Goal: Task Accomplishment & Management: Manage account settings

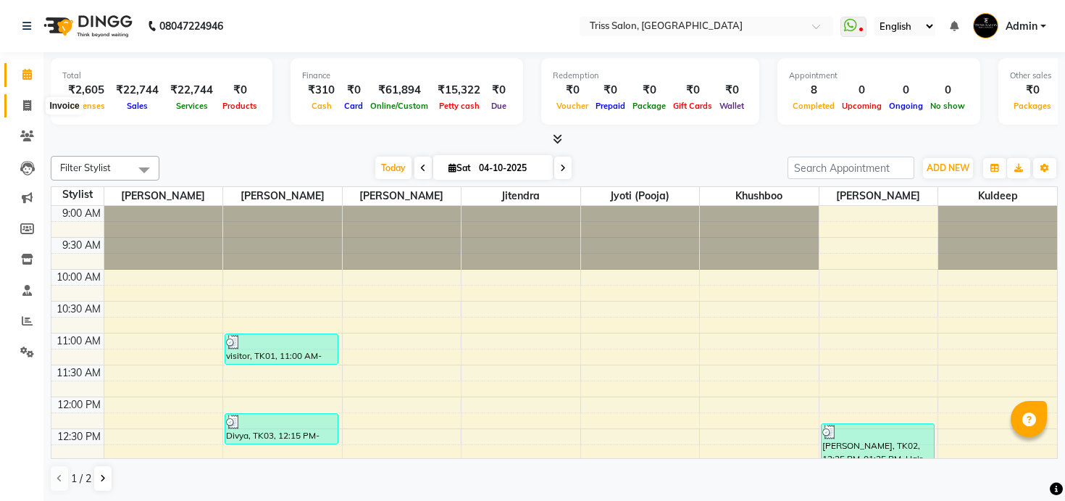
click at [21, 108] on span at bounding box center [26, 106] width 25 height 17
select select "service"
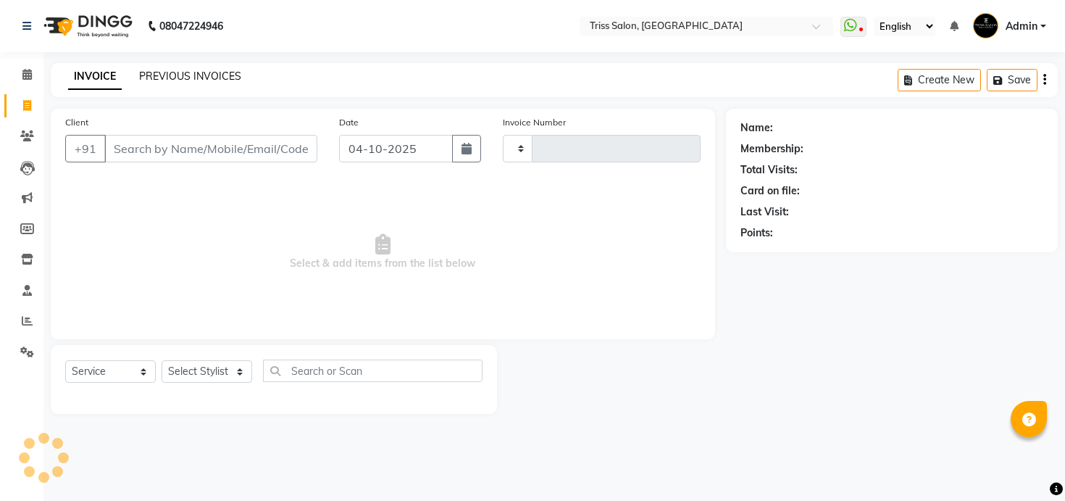
type input "1967"
select select "4304"
click at [214, 78] on link "PREVIOUS INVOICES" at bounding box center [190, 76] width 102 height 13
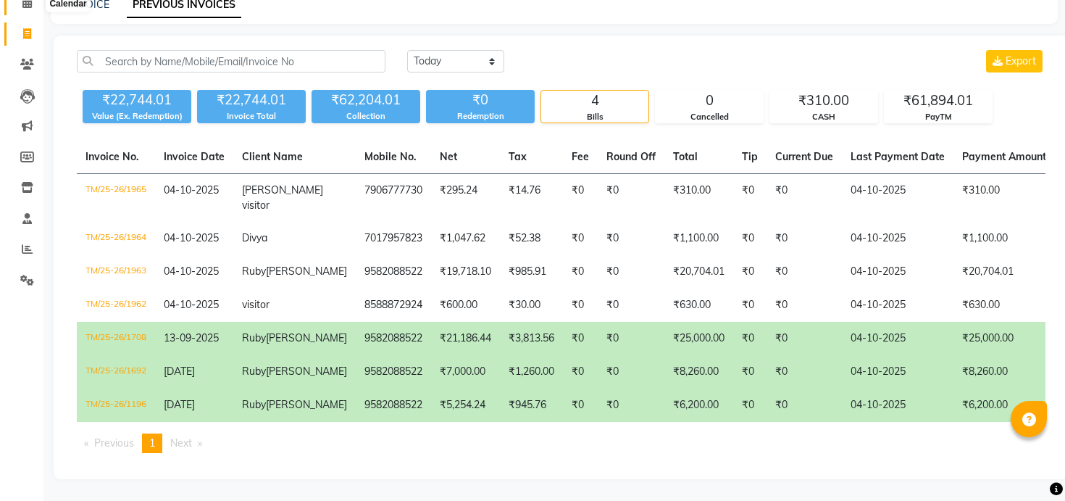
click at [30, 7] on icon at bounding box center [26, 2] width 9 height 11
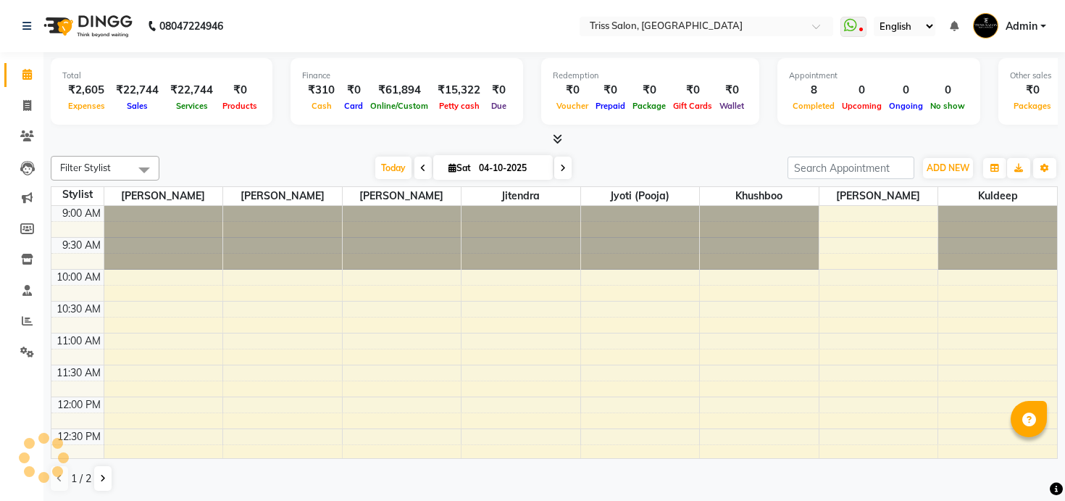
scroll to position [320, 0]
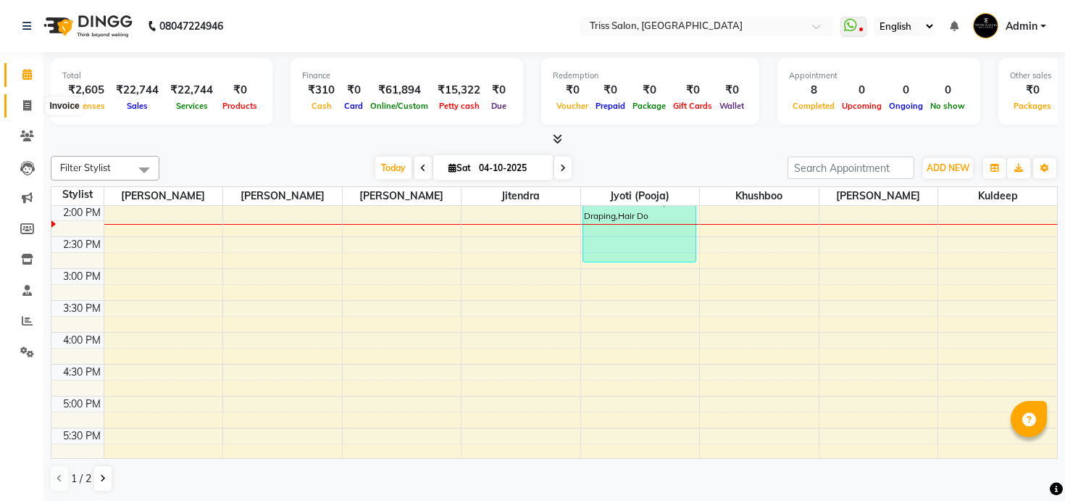
click at [29, 104] on icon at bounding box center [27, 105] width 8 height 11
select select "service"
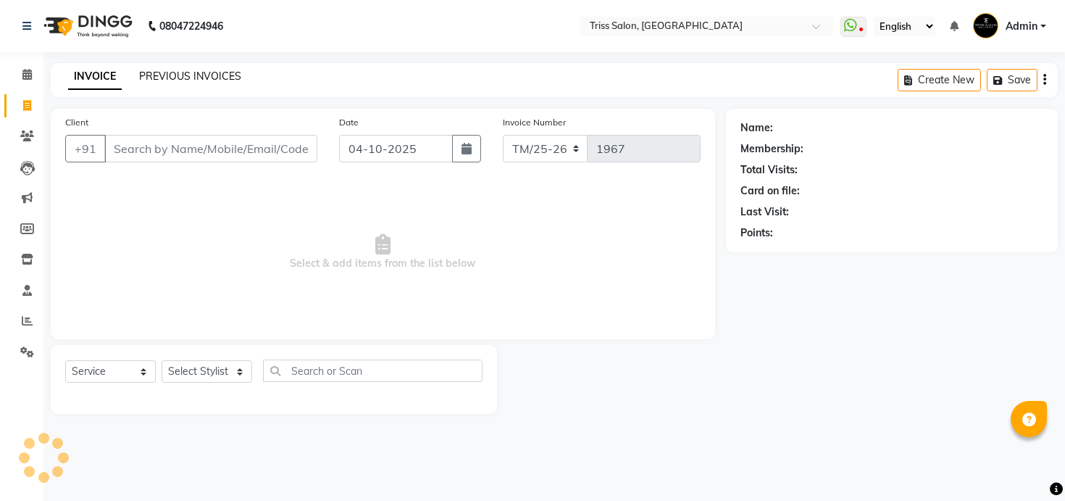
click at [202, 72] on link "PREVIOUS INVOICES" at bounding box center [190, 76] width 102 height 13
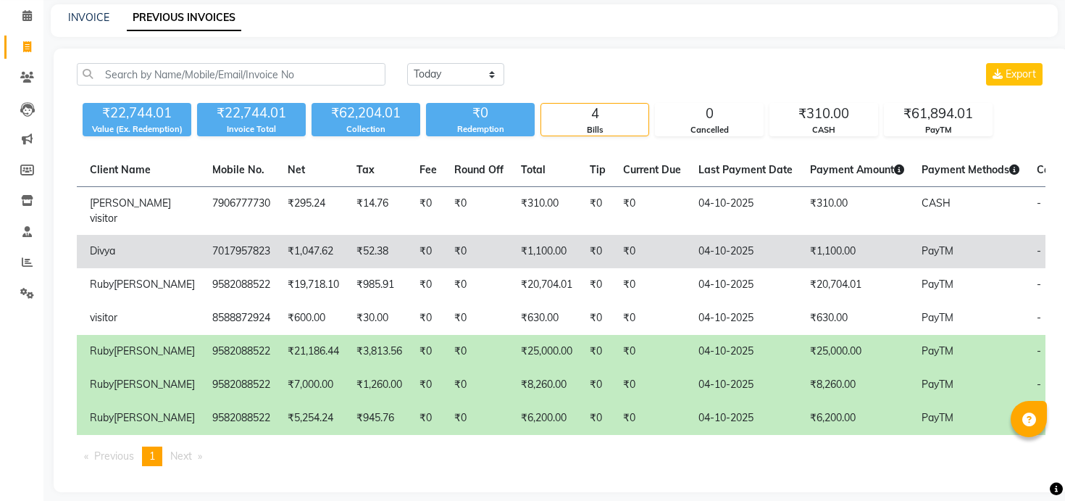
scroll to position [0, 240]
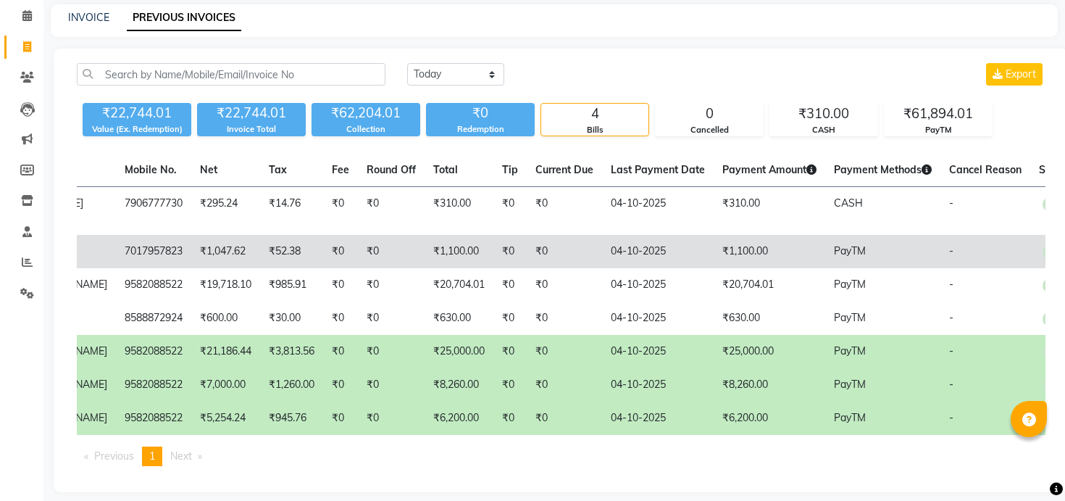
click at [533, 264] on td "₹0" at bounding box center [564, 251] width 75 height 33
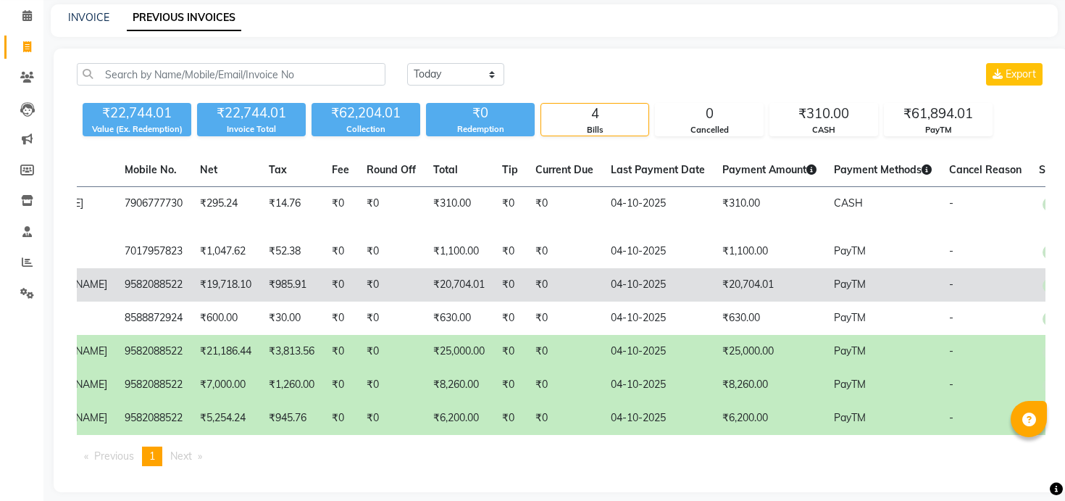
click at [527, 278] on td "₹0" at bounding box center [564, 284] width 75 height 33
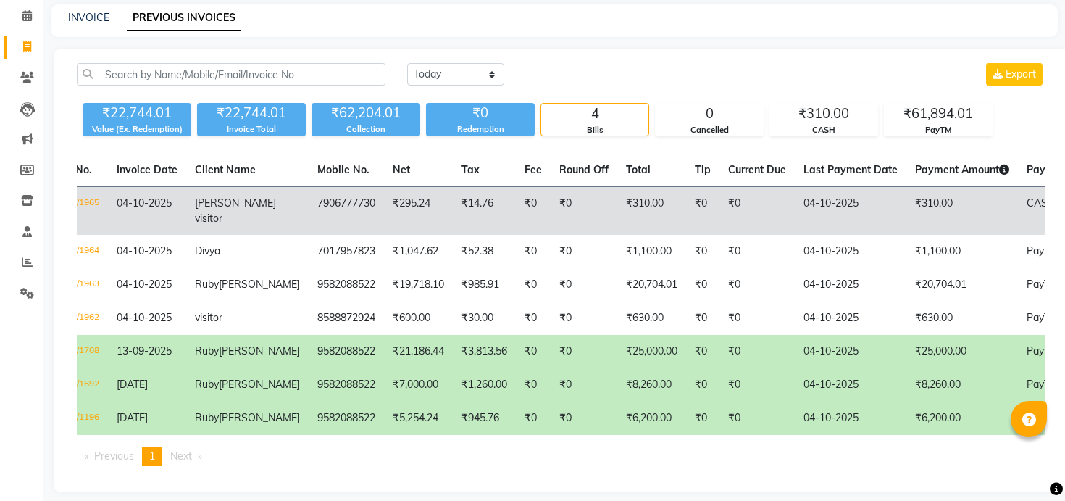
scroll to position [0, 0]
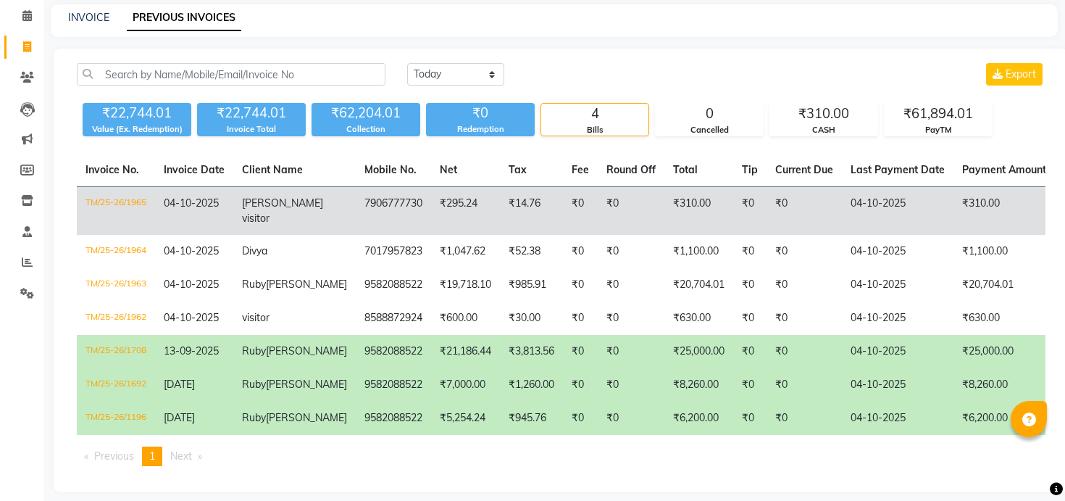
click at [356, 225] on td "7906777730" at bounding box center [393, 211] width 75 height 49
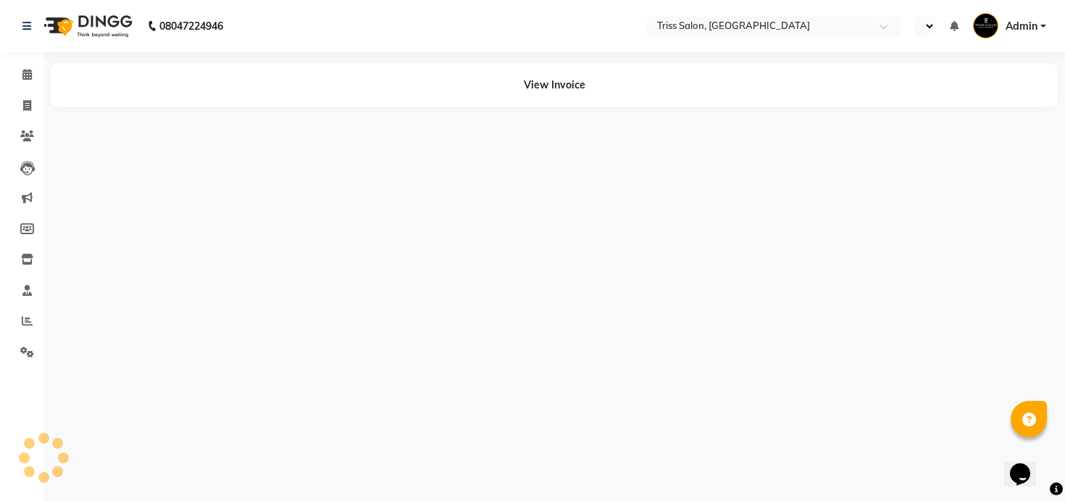
select select "en"
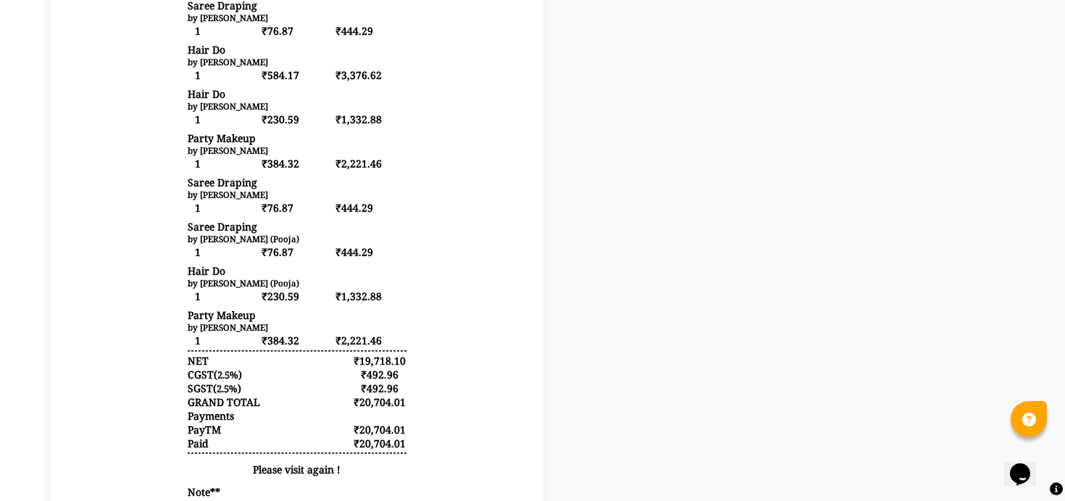
scroll to position [640, 0]
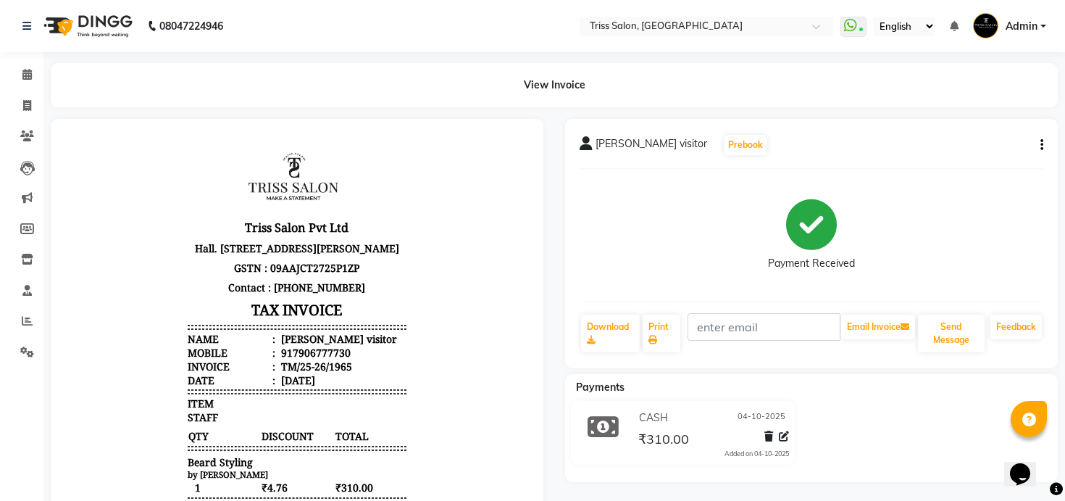
click at [322, 359] on div "917906777730" at bounding box center [314, 353] width 72 height 14
copy div "917906777730"
click at [31, 143] on span at bounding box center [26, 136] width 25 height 17
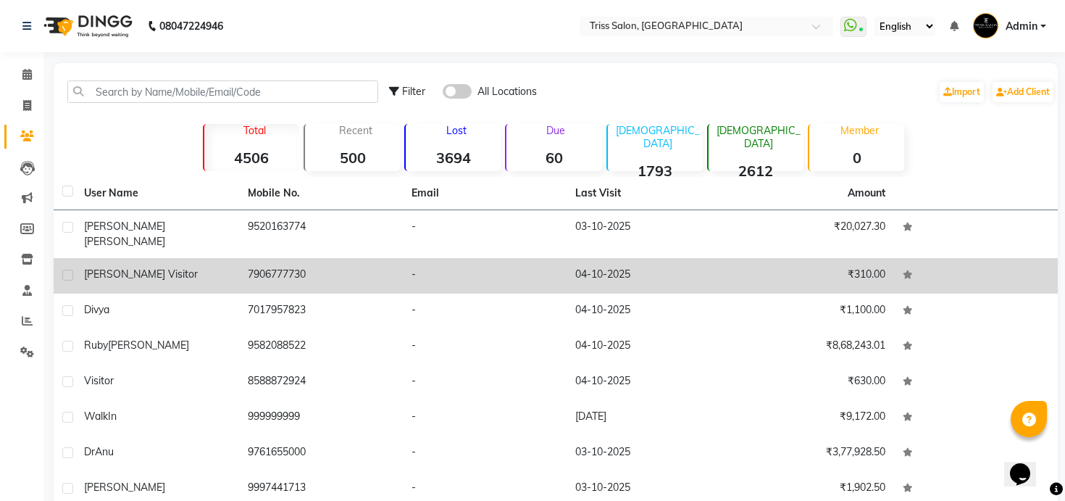
click at [199, 267] on div "[PERSON_NAME] visitor" at bounding box center [157, 274] width 146 height 15
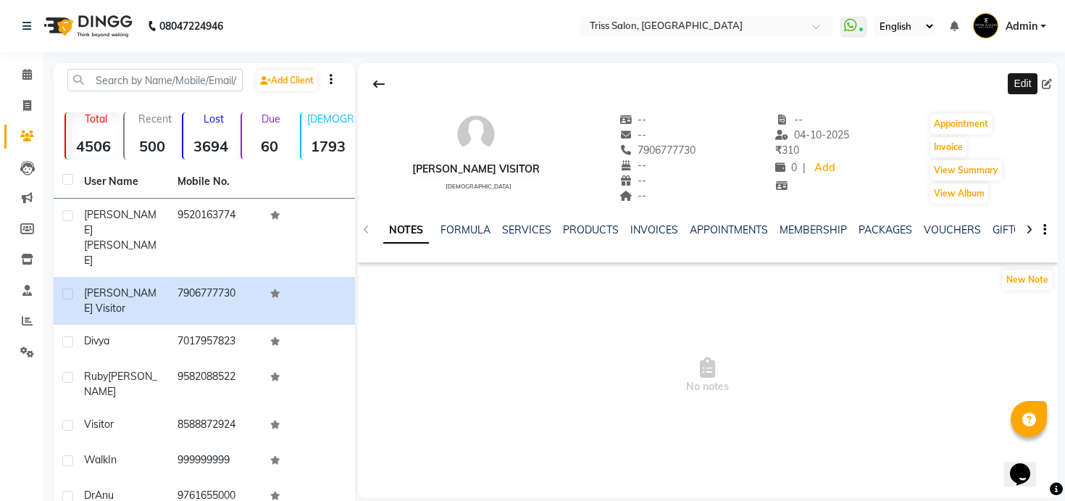
click at [1046, 88] on icon at bounding box center [1047, 84] width 10 height 10
select select "38"
select select "male"
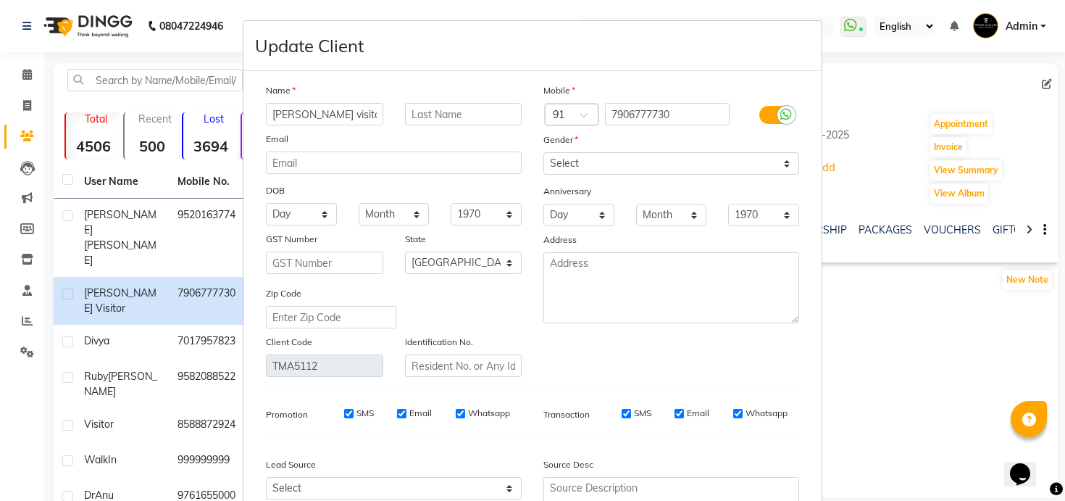
click at [356, 117] on input "[PERSON_NAME] visitor" at bounding box center [324, 114] width 117 height 22
click at [280, 112] on input "[PERSON_NAME] visitor" at bounding box center [324, 114] width 117 height 22
click at [317, 117] on input "Vaibhav visitor" at bounding box center [324, 114] width 117 height 22
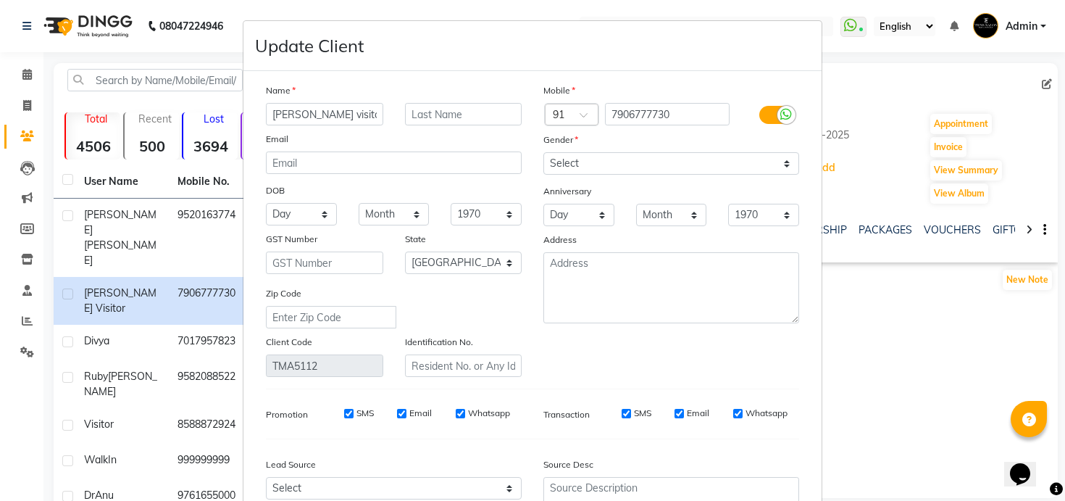
click at [314, 117] on input "Vaibhav visitor" at bounding box center [324, 114] width 117 height 22
type input "Vaibhav"
type input "(Visitor)"
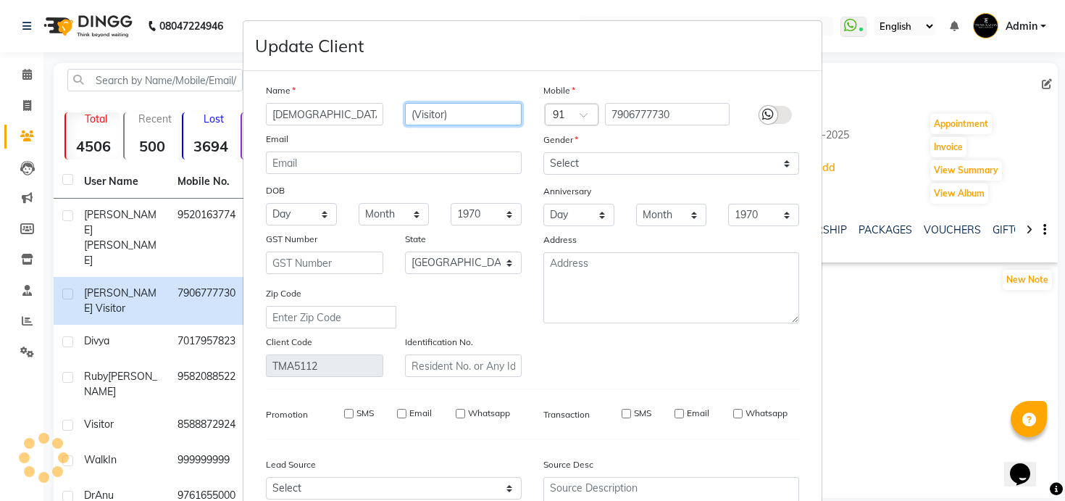
select select
select select "null"
select select
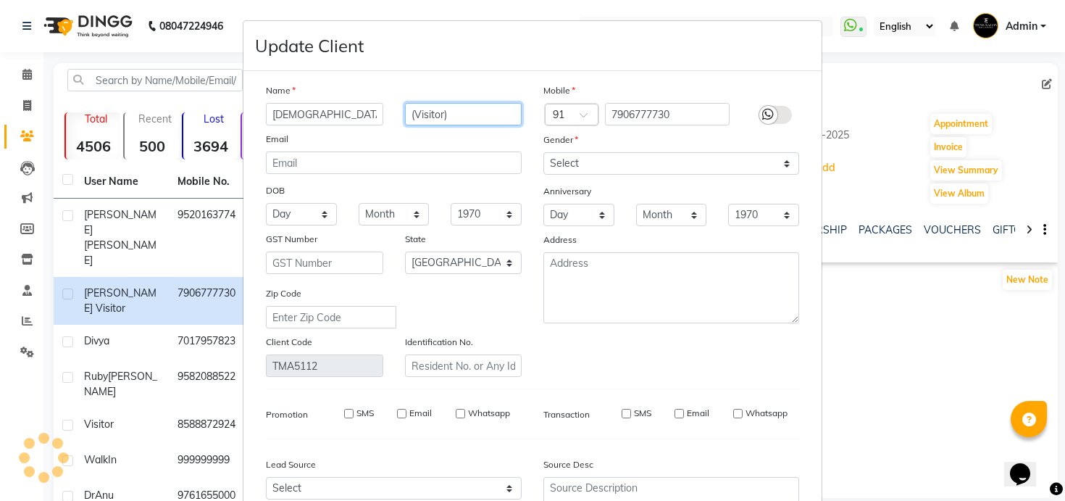
select select
checkbox input "false"
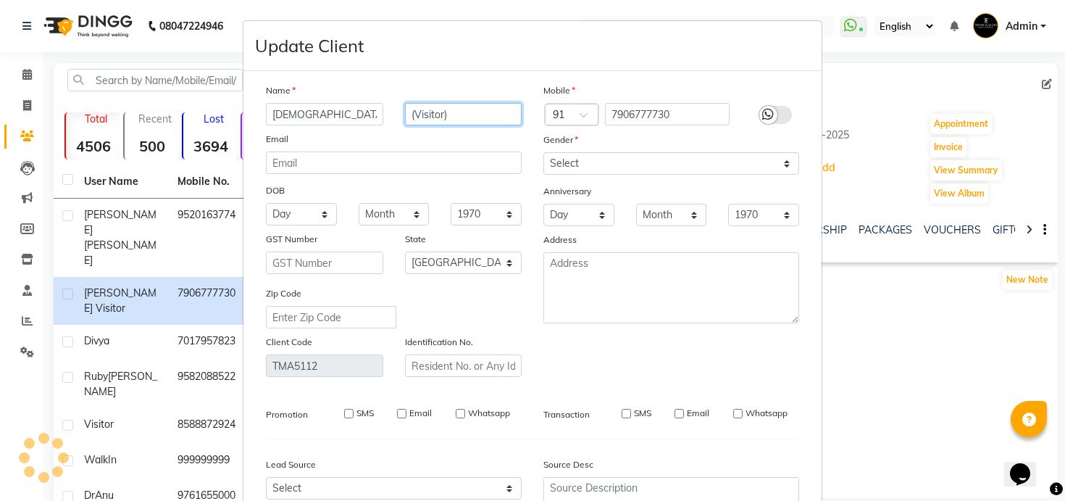
checkbox input "false"
